Goal: Information Seeking & Learning: Compare options

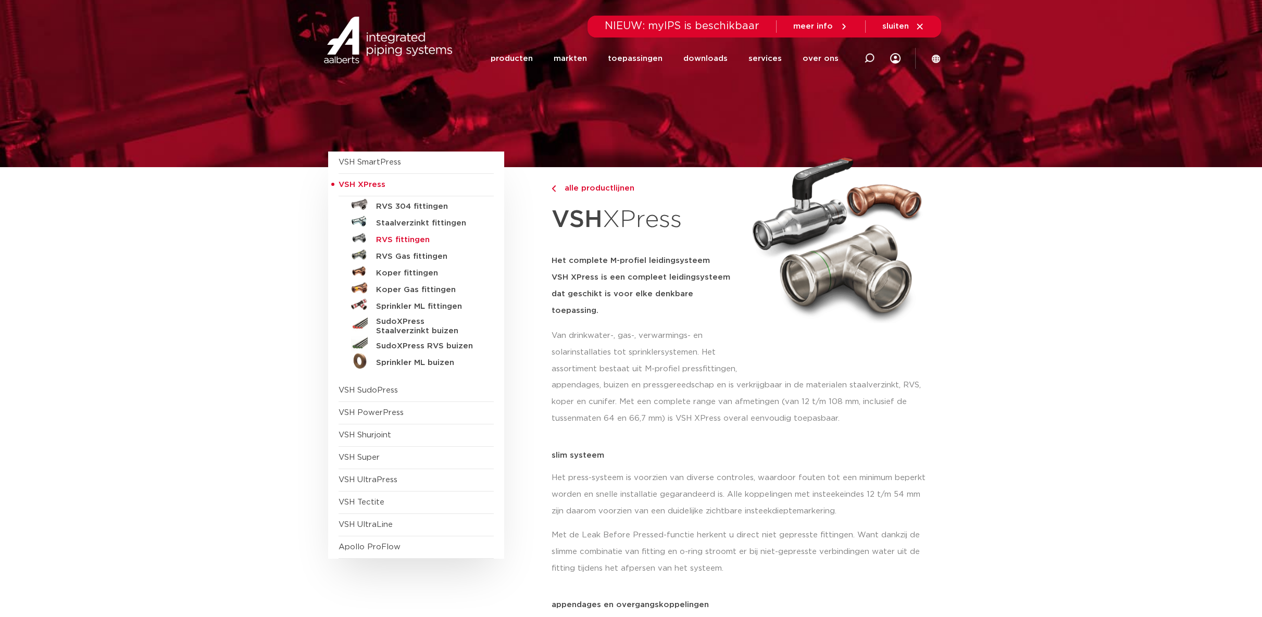
click at [413, 237] on h5 "RVS fittingen" at bounding box center [427, 239] width 103 height 9
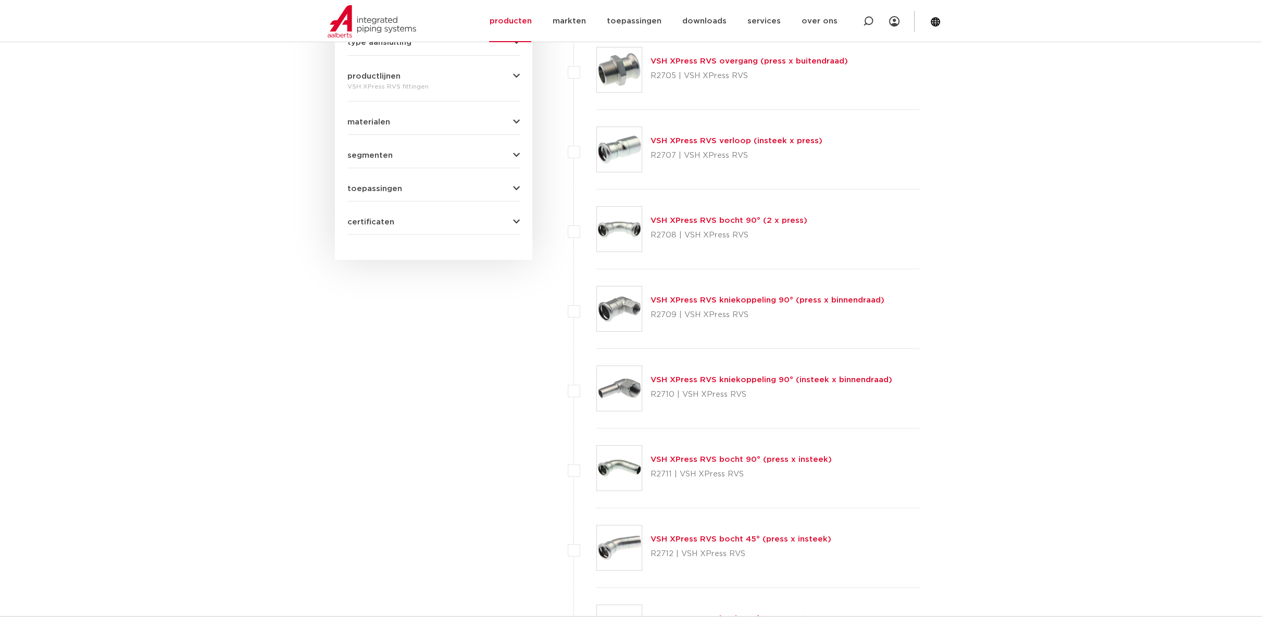
scroll to position [398, 0]
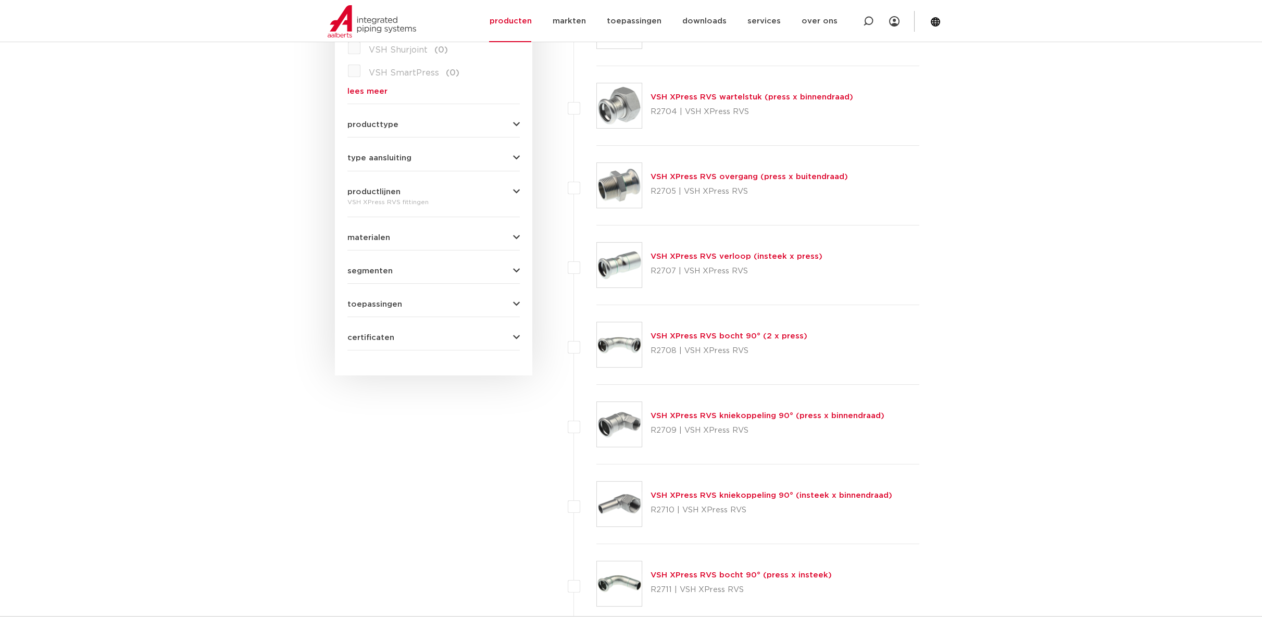
click at [715, 254] on link "VSH XPress RVS verloop (insteek x press)" at bounding box center [736, 257] width 172 height 8
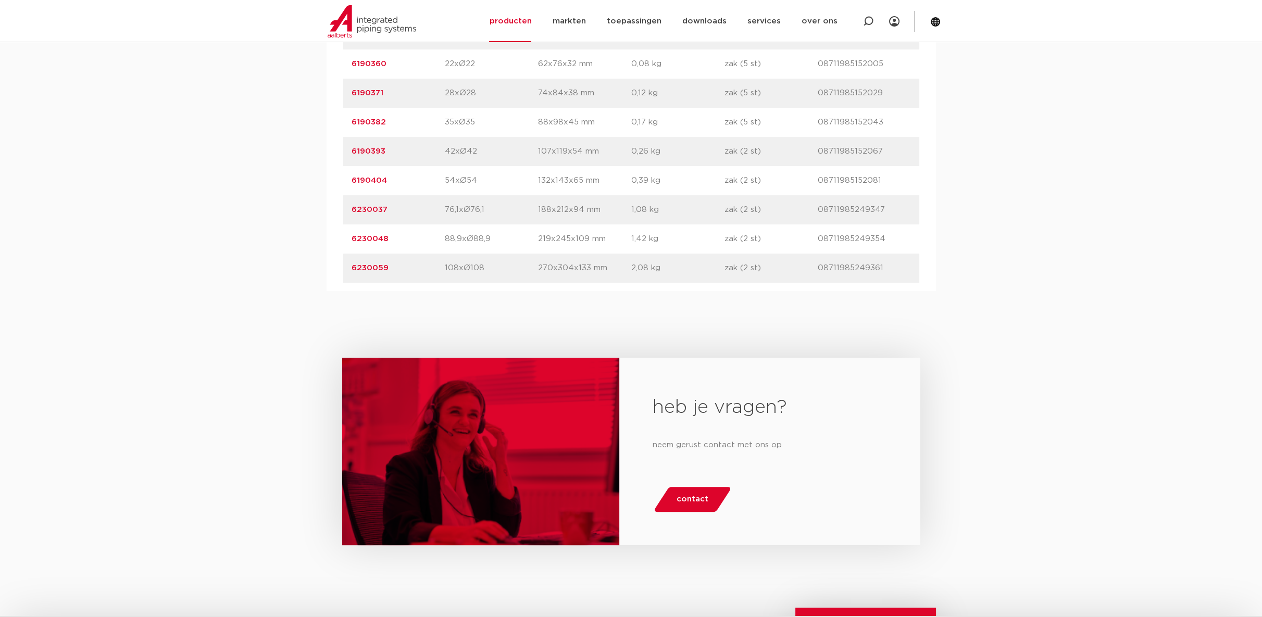
scroll to position [521, 0]
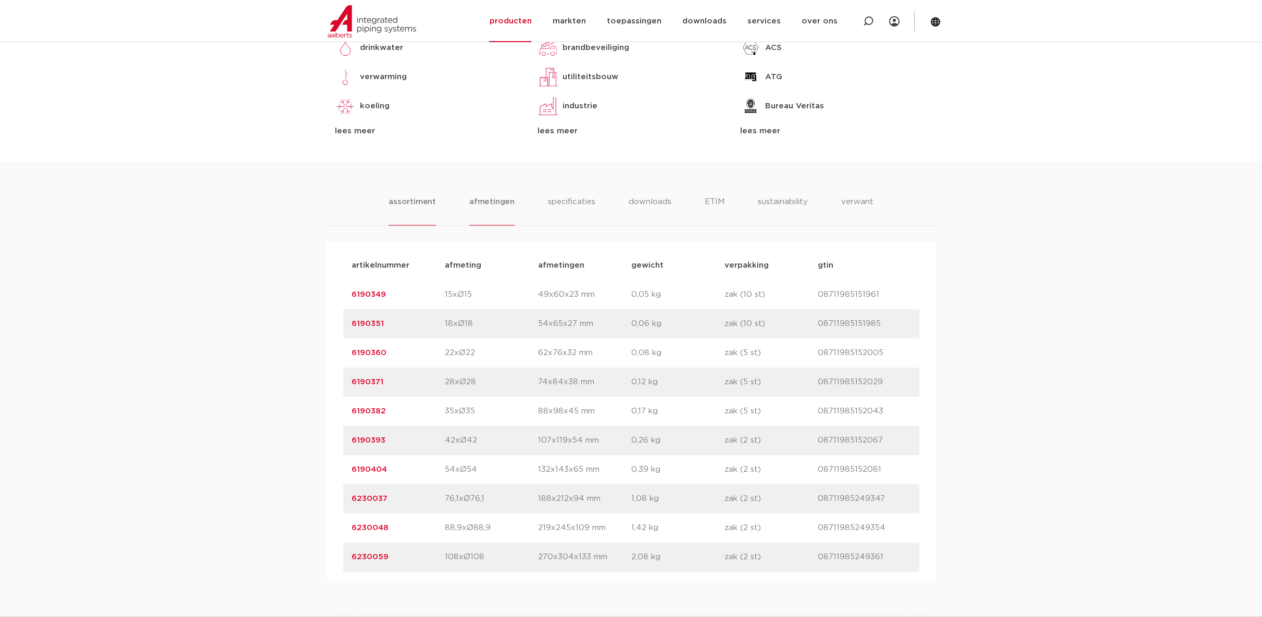
click at [482, 204] on li "afmetingen" at bounding box center [491, 211] width 45 height 30
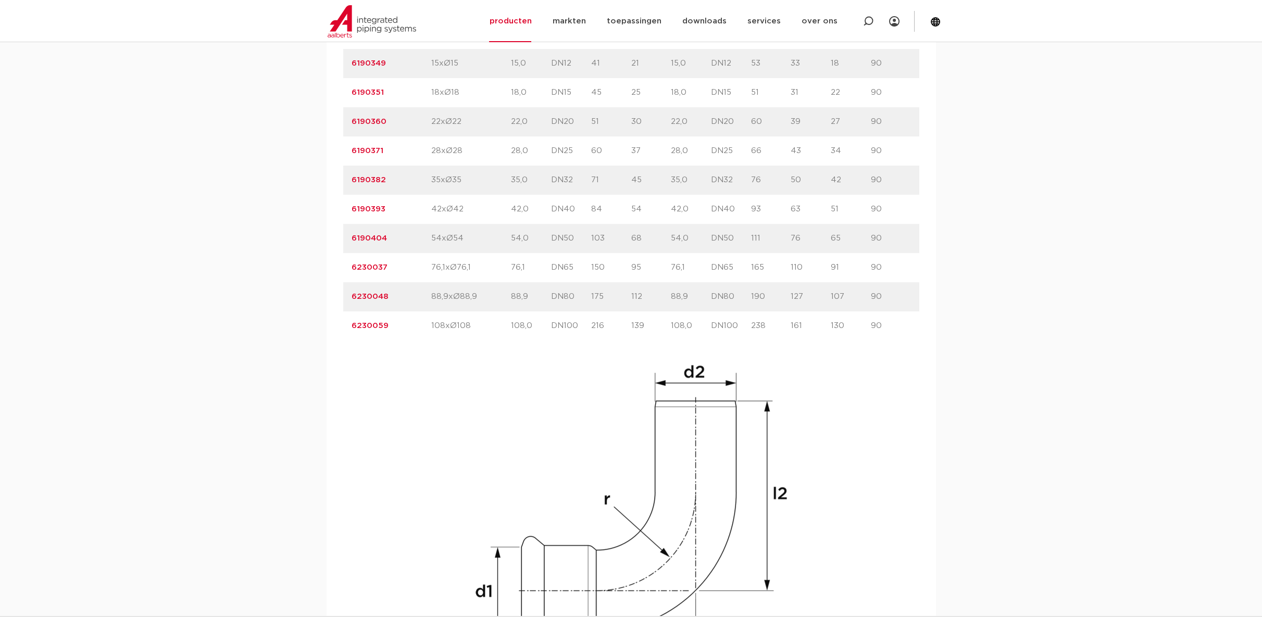
scroll to position [694, 0]
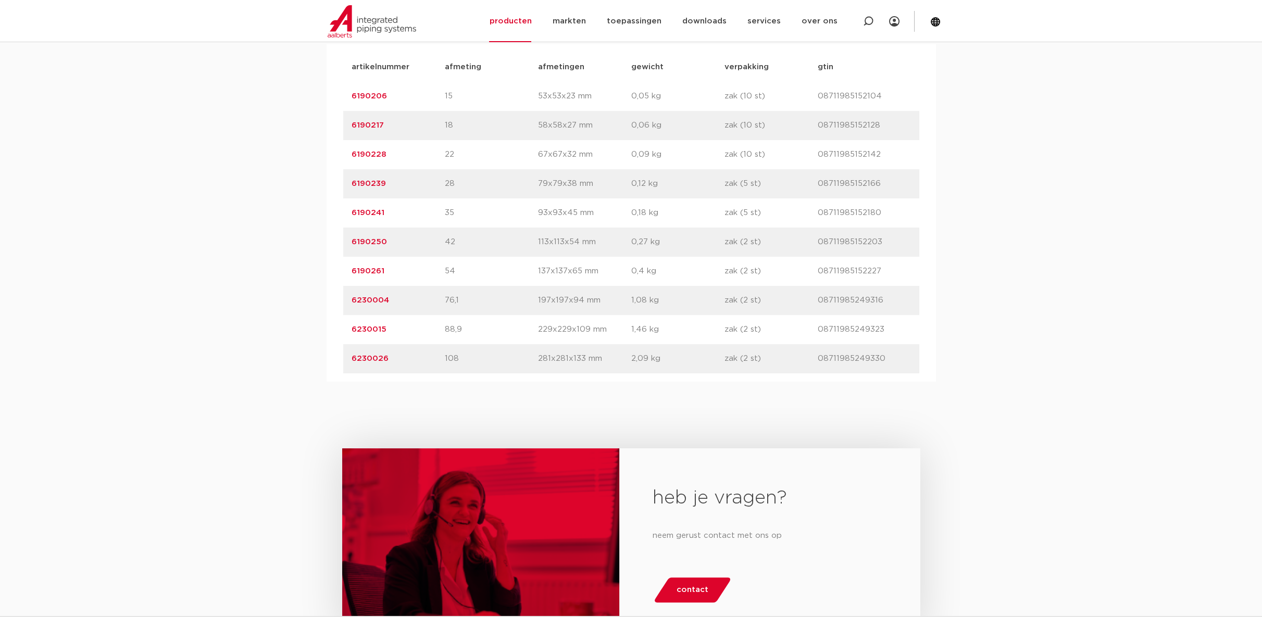
scroll to position [579, 0]
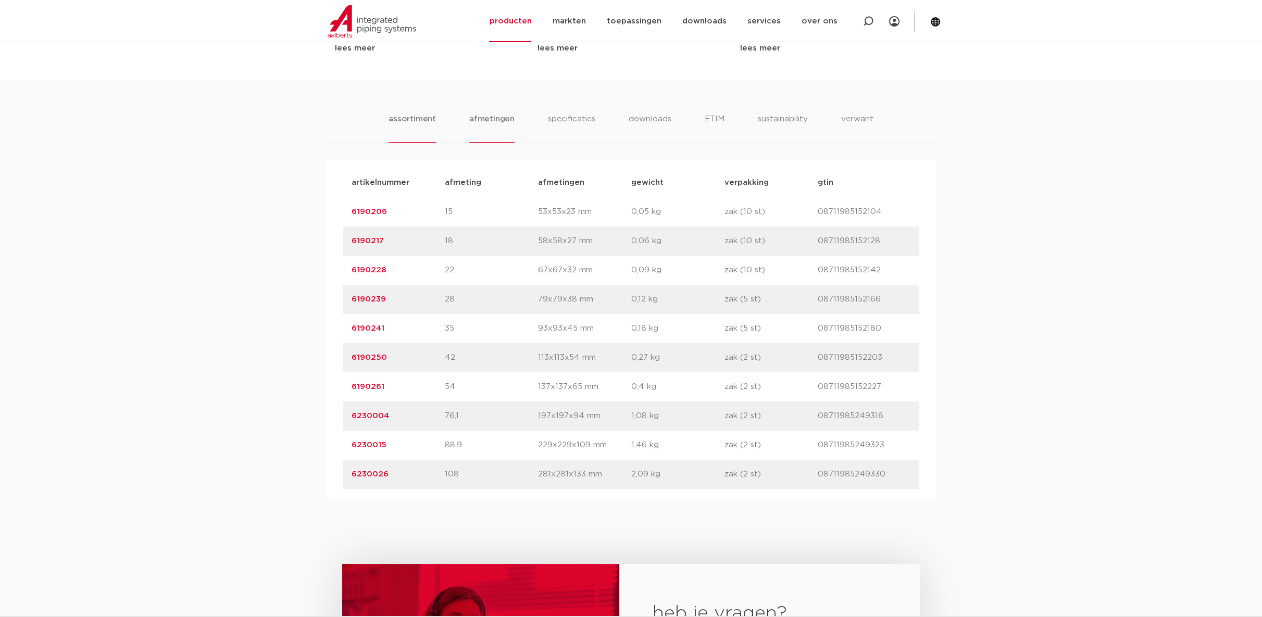
click at [497, 121] on li "afmetingen" at bounding box center [491, 128] width 45 height 30
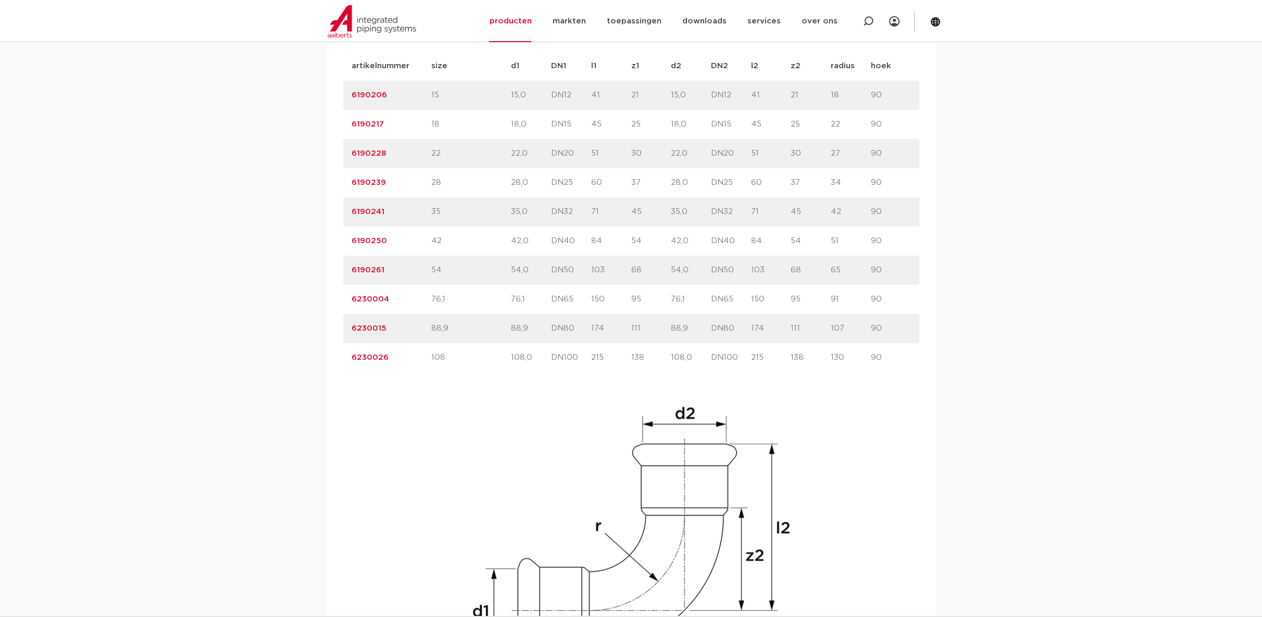
scroll to position [636, 0]
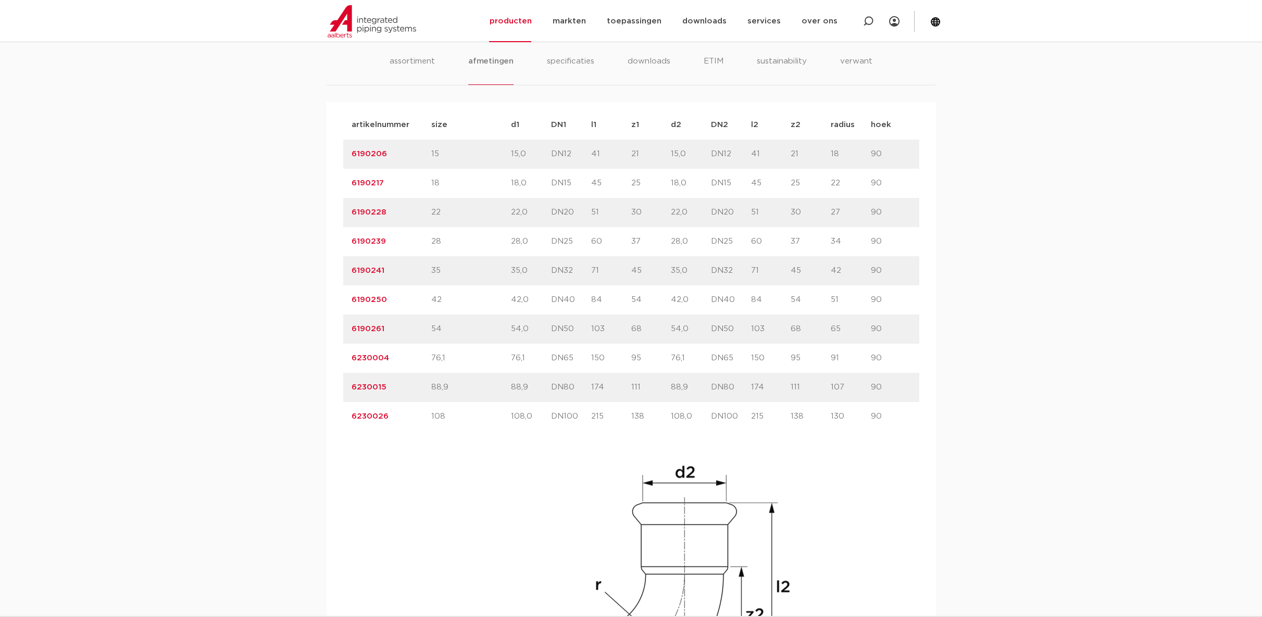
drag, startPoint x: 770, startPoint y: 388, endPoint x: 739, endPoint y: 386, distance: 30.8
click at [739, 386] on div "artikelnummer 6230015 size 88,9" at bounding box center [631, 387] width 576 height 29
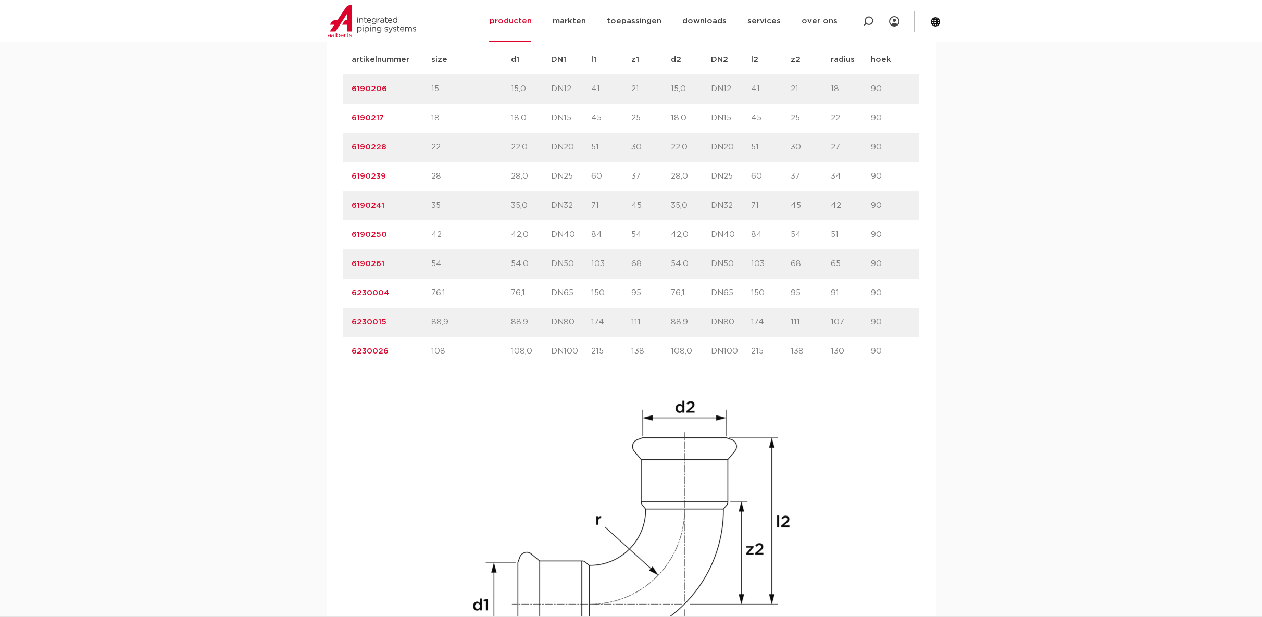
scroll to position [752, 0]
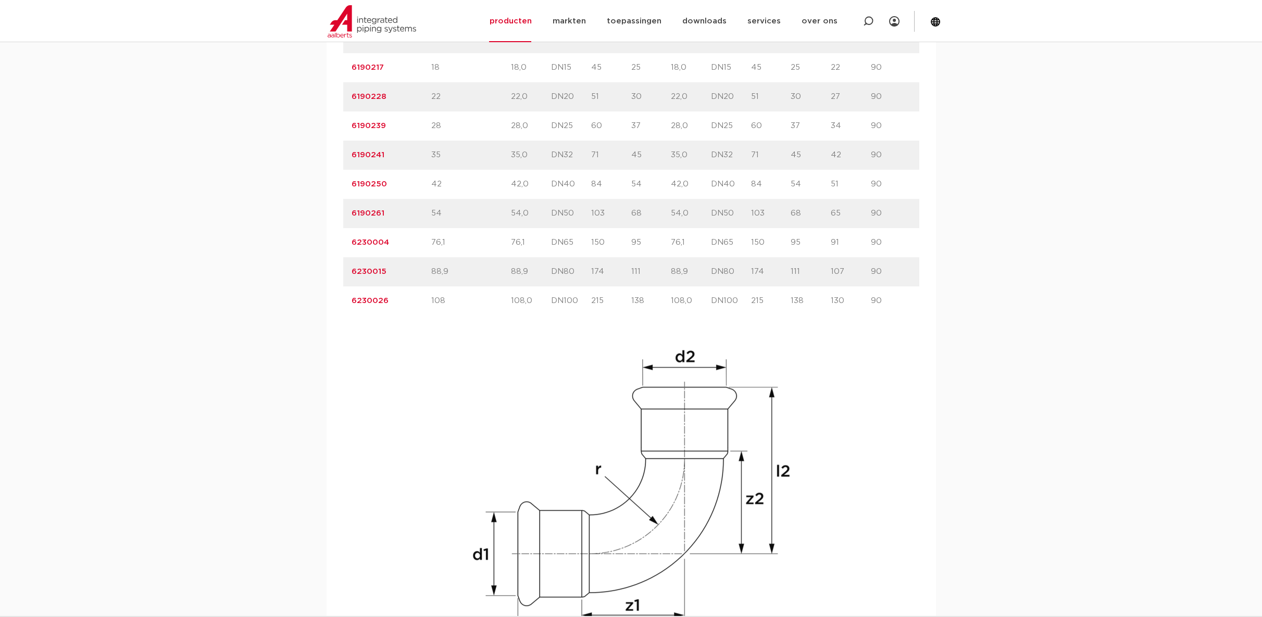
click at [808, 337] on div "artikelnummer size d1 DN1" at bounding box center [631, 330] width 576 height 671
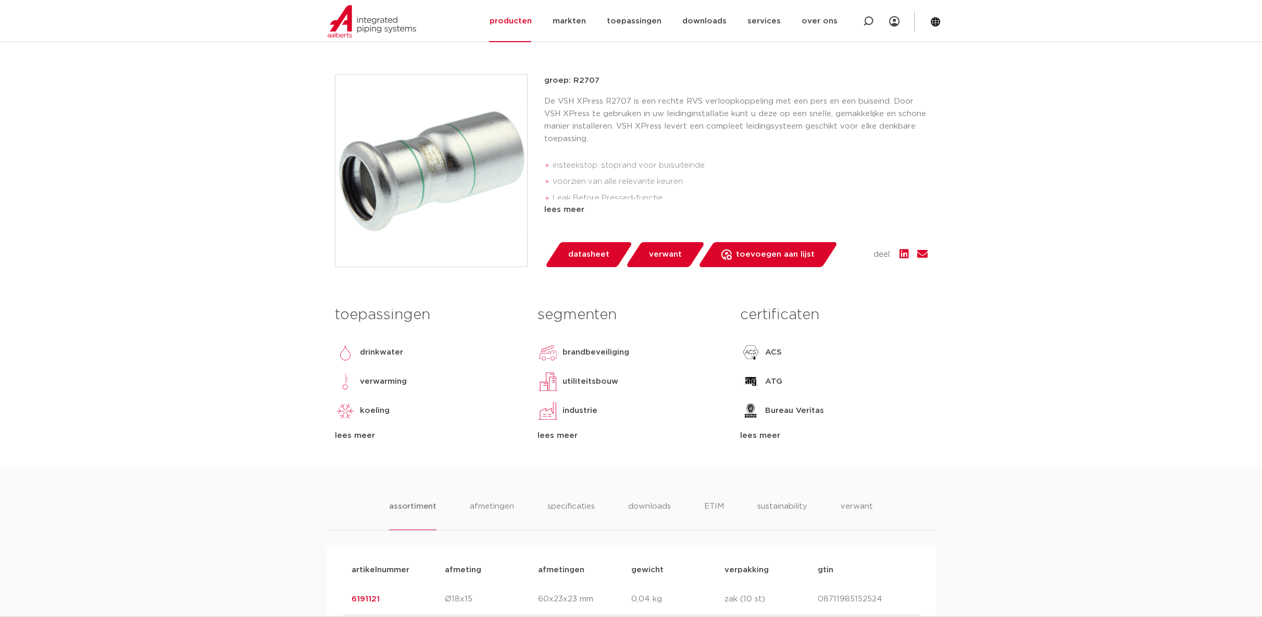
scroll to position [347, 0]
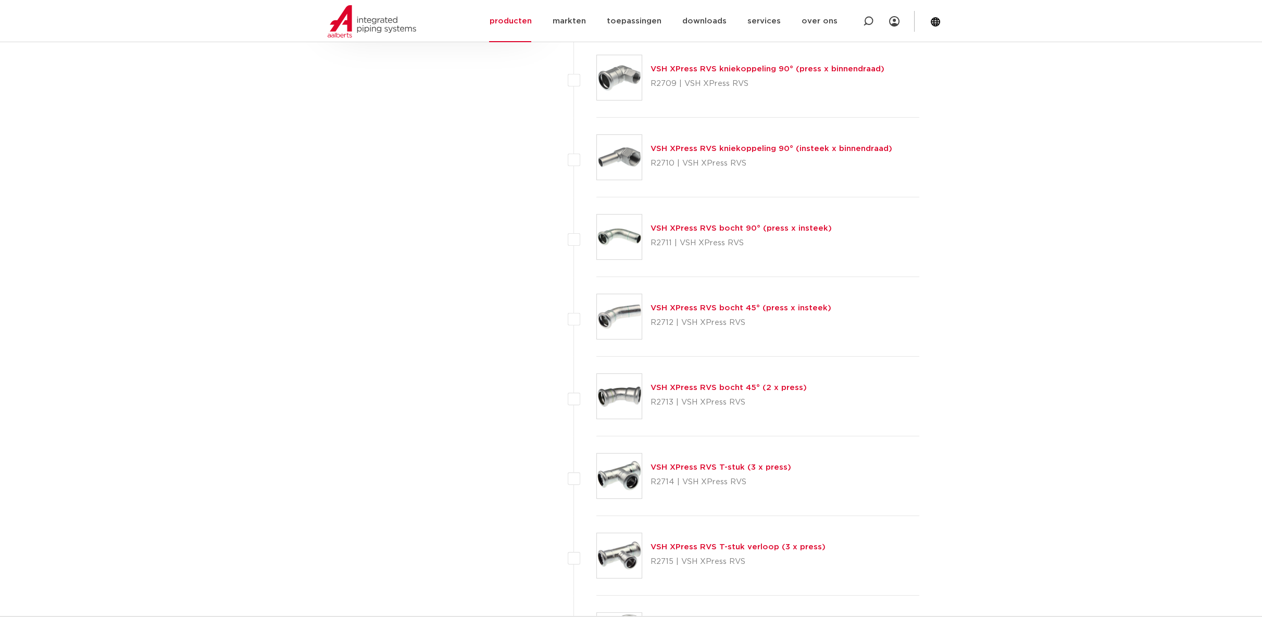
scroll to position [919, 0]
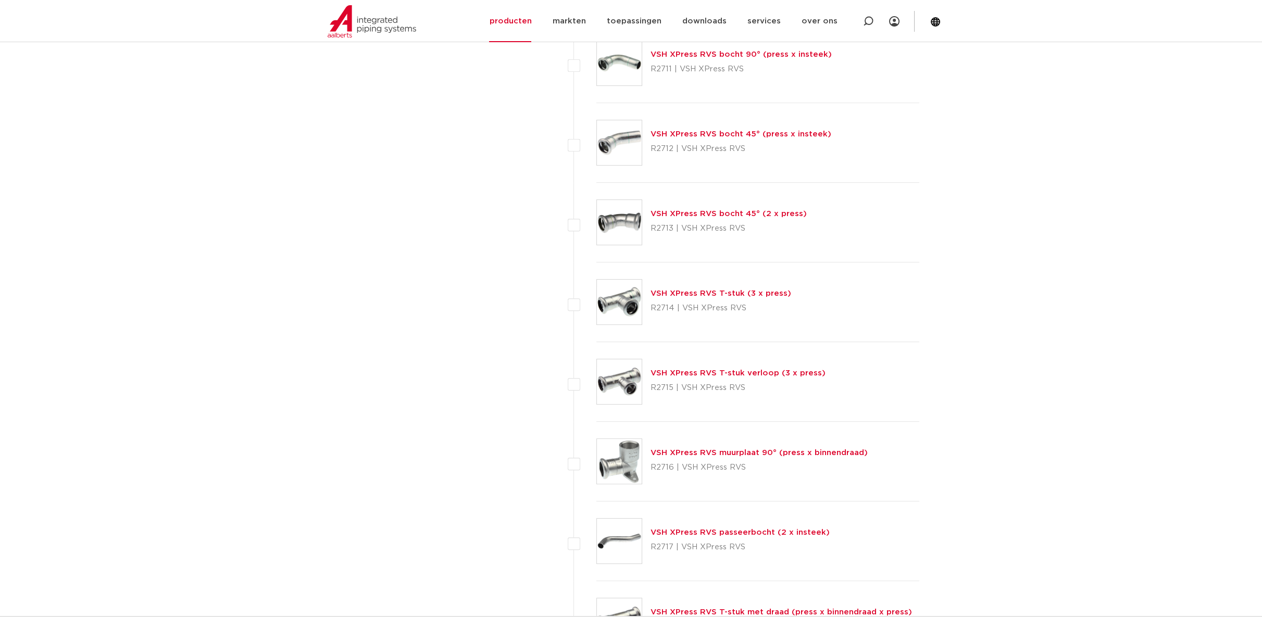
drag, startPoint x: 711, startPoint y: 293, endPoint x: 686, endPoint y: 288, distance: 24.9
drag, startPoint x: 771, startPoint y: 365, endPoint x: 740, endPoint y: 365, distance: 30.2
drag, startPoint x: 740, startPoint y: 365, endPoint x: 740, endPoint y: 372, distance: 7.8
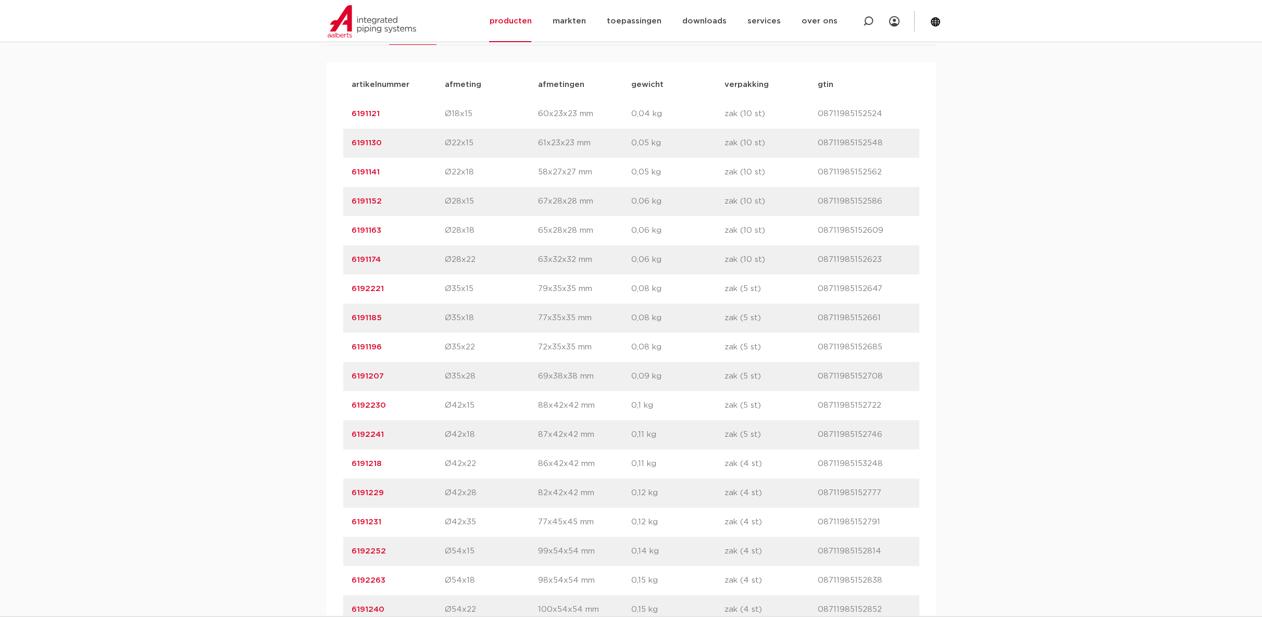
scroll to position [579, 0]
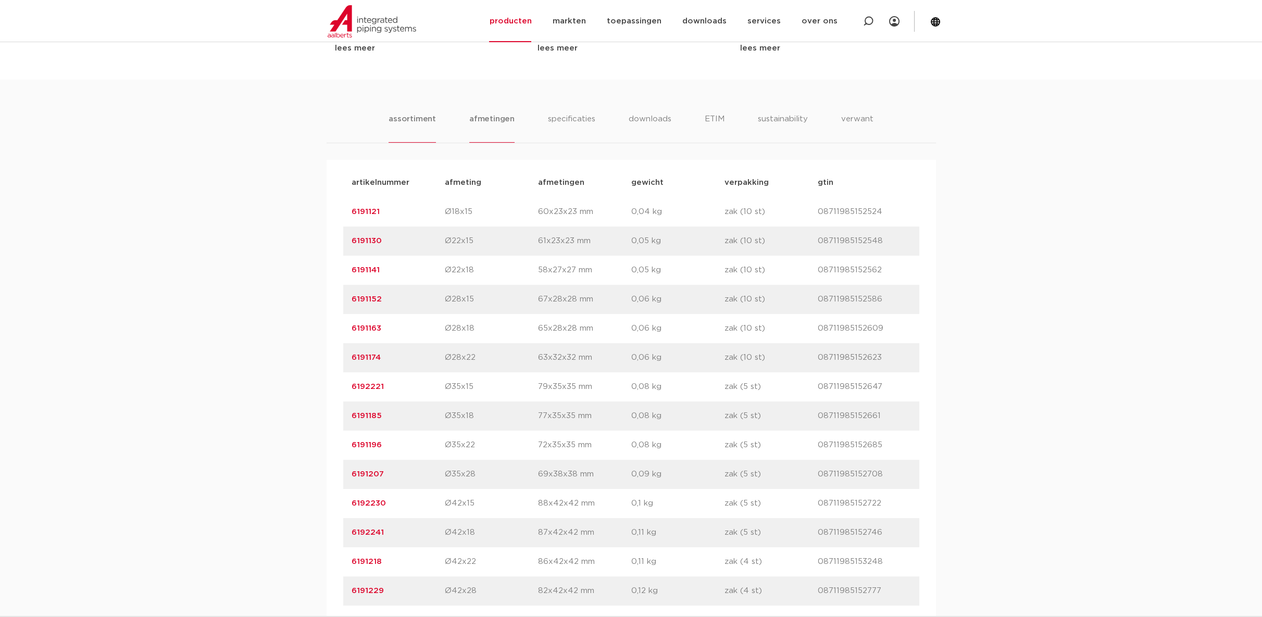
click at [510, 121] on li "afmetingen" at bounding box center [491, 128] width 45 height 30
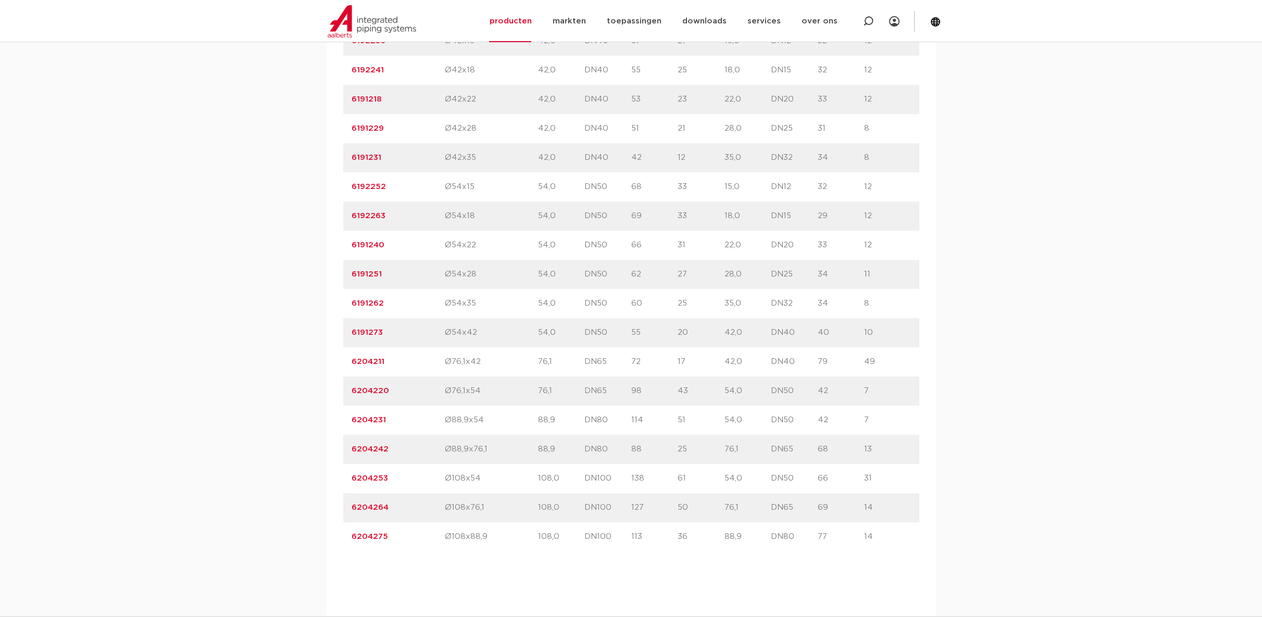
scroll to position [1041, 0]
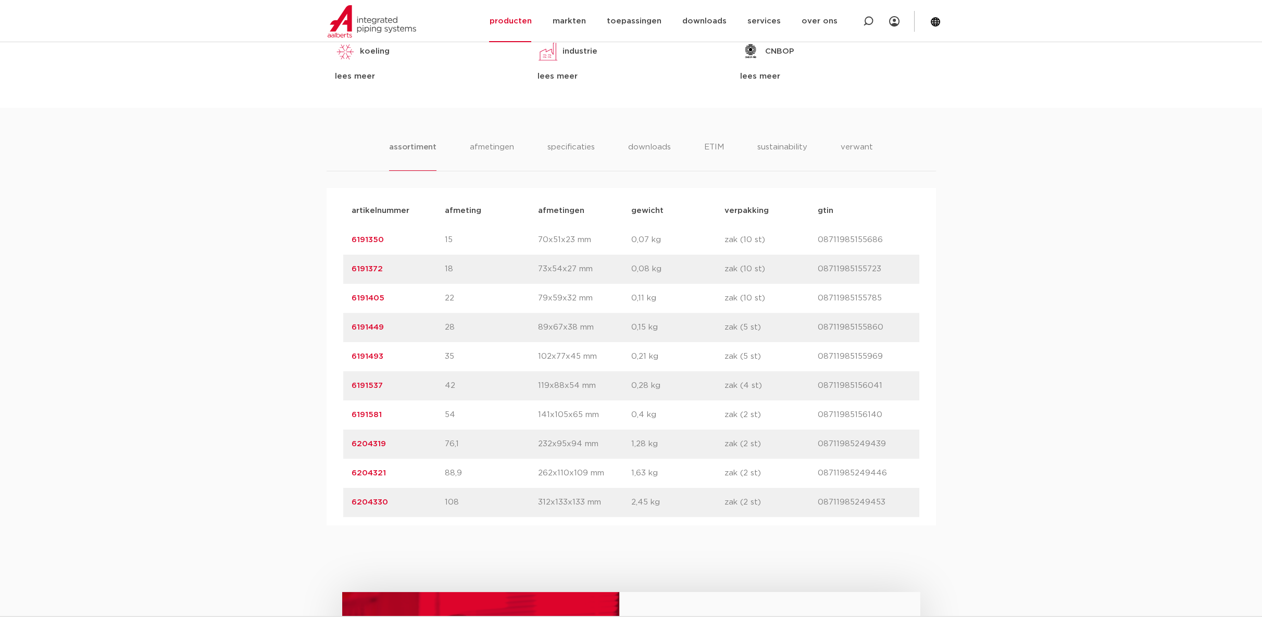
scroll to position [636, 0]
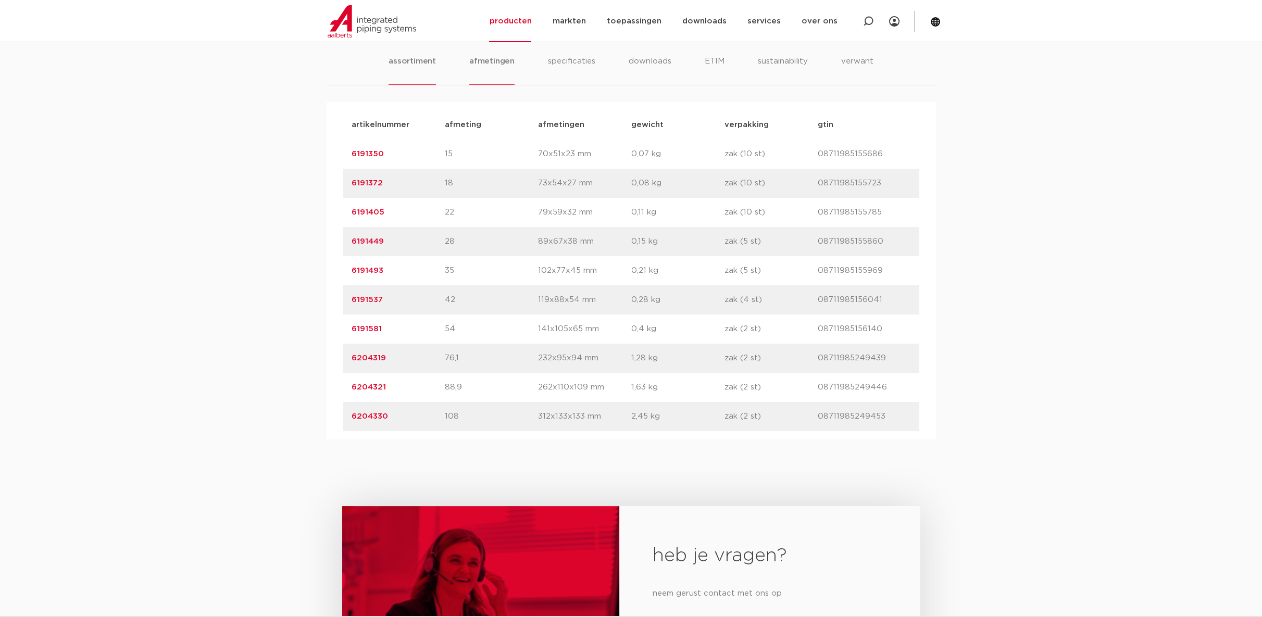
click at [496, 60] on li "afmetingen" at bounding box center [491, 70] width 45 height 30
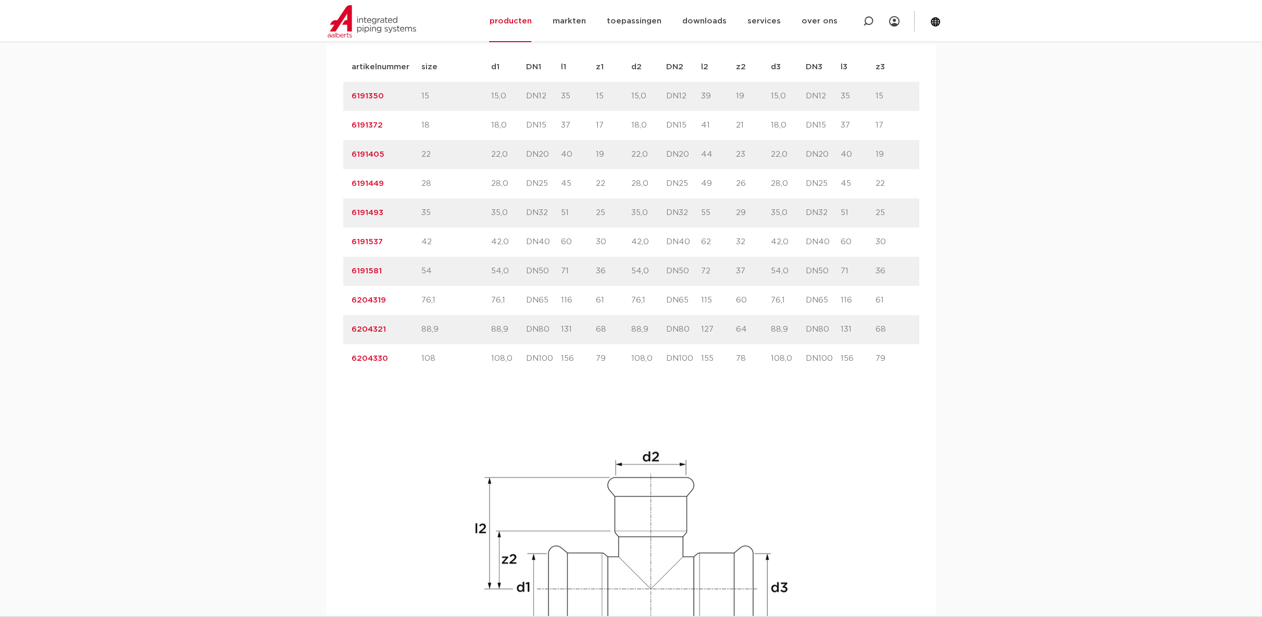
scroll to position [752, 0]
